Goal: Task Accomplishment & Management: Complete application form

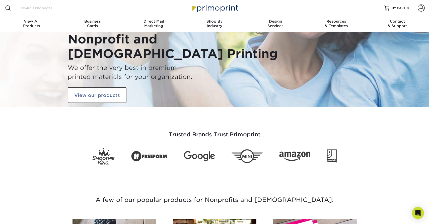
click at [43, 10] on input "Search Products" at bounding box center [44, 8] width 49 height 6
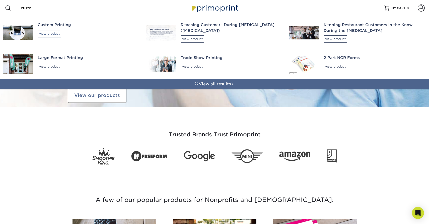
type input "custo"
click at [53, 32] on div "view product" at bounding box center [50, 34] width 24 height 8
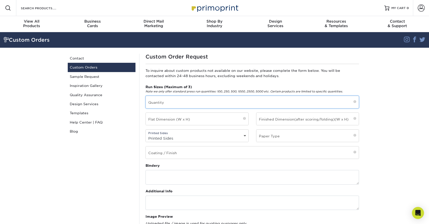
click at [158, 102] on input "text" at bounding box center [252, 102] width 213 height 12
type input "2000 and 2500"
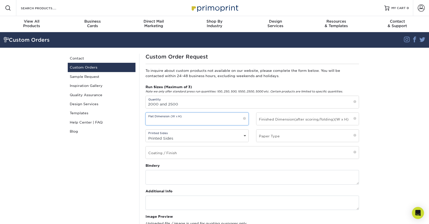
click at [161, 120] on input "text" at bounding box center [197, 119] width 103 height 12
type input "11x17"
click at [271, 121] on input "text" at bounding box center [307, 119] width 103 height 12
type input "8.5x11"
click at [214, 139] on select "Printed Sides 4/0 - Single Sided 4/4 - Double Sided" at bounding box center [197, 137] width 103 height 7
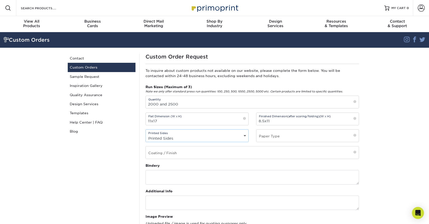
select select "4/4 - Double Sided"
click at [146, 134] on select "Printed Sides 4/0 - Single Sided 4/4 - Double Sided" at bounding box center [197, 137] width 103 height 7
click at [272, 136] on input "text" at bounding box center [307, 135] width 103 height 12
type input "100LB Cover"
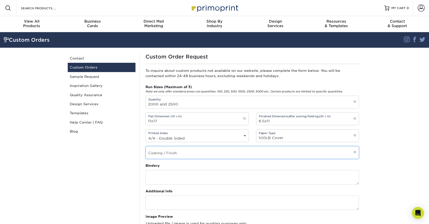
click at [175, 156] on input "text" at bounding box center [252, 152] width 213 height 12
paste input "Aqueous Coating Brochures & Flyers"
type input "Aqueous Coating Brochures & Flyers"
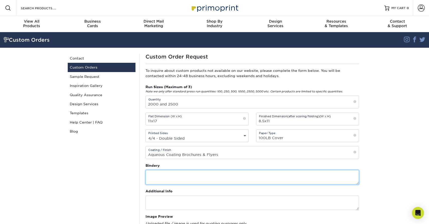
click at [154, 176] on textarea at bounding box center [251, 177] width 213 height 14
paste textarea "Folding / Scoring: Fold in half, saddle stitch (2 staples on the fold)"
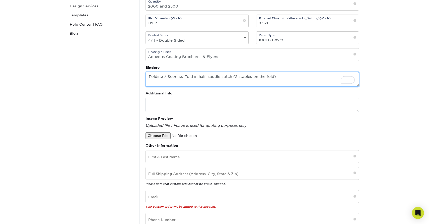
scroll to position [100, 0]
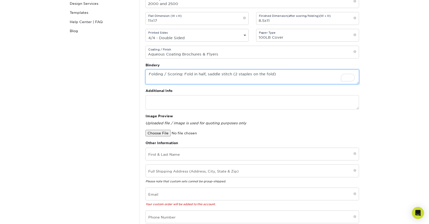
type textarea "Folding / Scoring: Fold in half, saddle stitch (2 staples on the fold)"
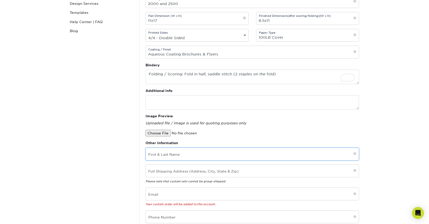
click at [155, 153] on input "text" at bounding box center [252, 154] width 213 height 12
paste input "Michael Maguire"
type input "Michael Maguire"
click at [157, 187] on div "First & Last Name Michael Maguire Full Shipping Address (Address, City, State &…" at bounding box center [252, 185] width 221 height 76
click at [155, 194] on input "email" at bounding box center [252, 194] width 213 height 12
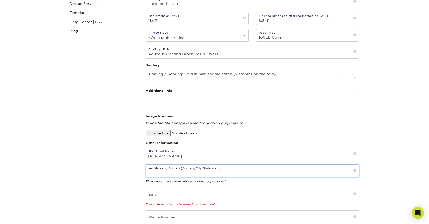
click at [157, 171] on input "text" at bounding box center [252, 171] width 213 height 12
paste input "34 Fairchild Ave. Morris Plains, NJ 07950"
type input "34 Fairchild Ave. Morris Plains, NJ 07950"
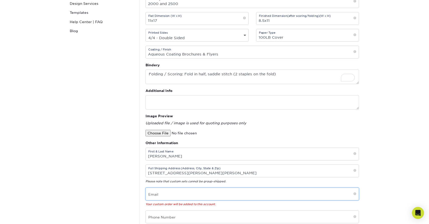
click at [155, 197] on input "email" at bounding box center [252, 194] width 213 height 12
paste input "hello@michaelmaguire.design"
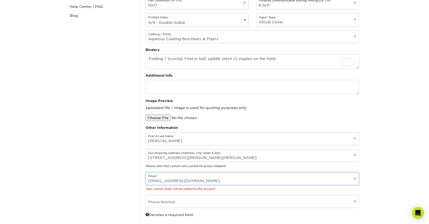
scroll to position [117, 0]
type input "hello@michaelmaguire.design"
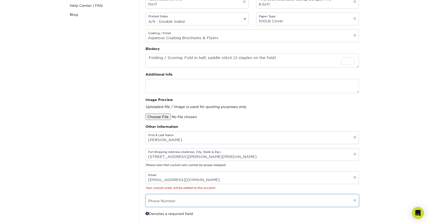
click at [151, 201] on input "text" at bounding box center [252, 200] width 213 height 12
paste input "201.213.9127"
type input "201.213.9127"
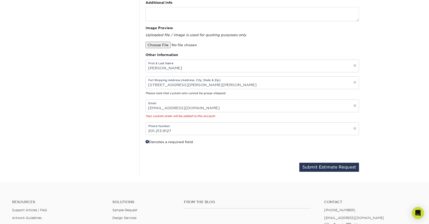
scroll to position [186, 0]
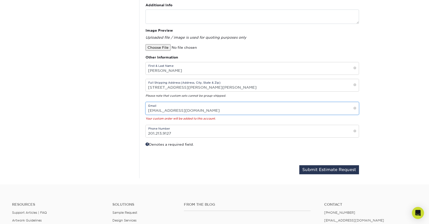
click at [212, 112] on input "hello@michaelmaguire.design" at bounding box center [252, 108] width 213 height 12
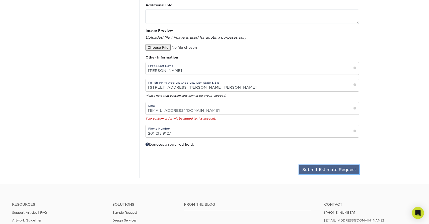
click at [313, 168] on button "Submit Estimate Request" at bounding box center [329, 169] width 60 height 9
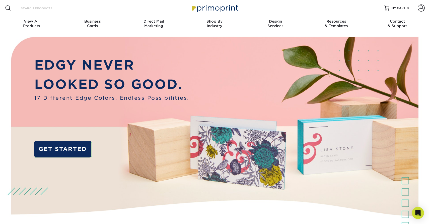
click at [56, 9] on input "Search Products" at bounding box center [44, 8] width 49 height 6
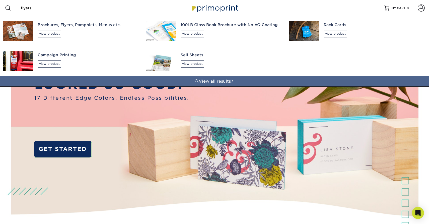
type input "flyers"
click at [59, 35] on div "view product" at bounding box center [50, 34] width 24 height 8
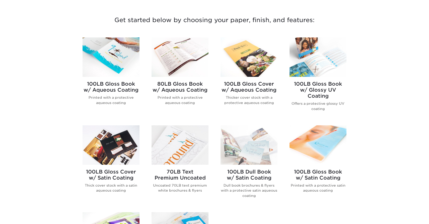
scroll to position [216, 0]
